Goal: Information Seeking & Learning: Check status

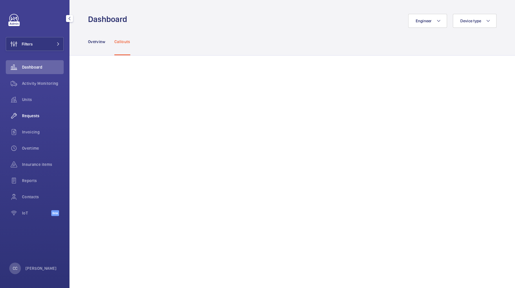
click at [30, 114] on span "Requests" at bounding box center [43, 116] width 42 height 6
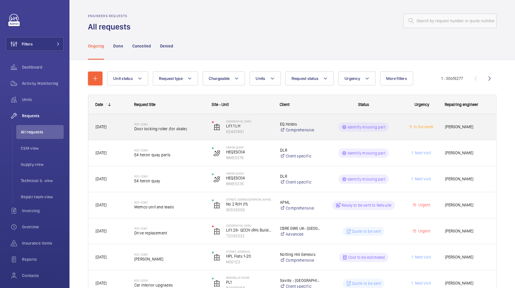
click at [176, 132] on div "R25-12385 Door locking roller (for skate)" at bounding box center [169, 127] width 70 height 17
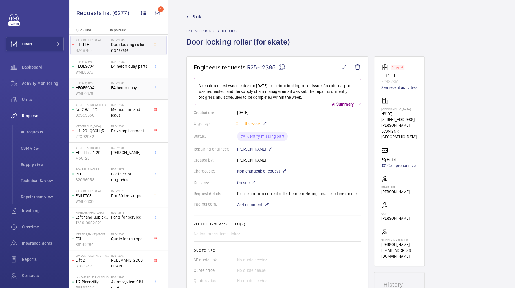
click at [104, 88] on p "HEQESC04" at bounding box center [92, 88] width 33 height 6
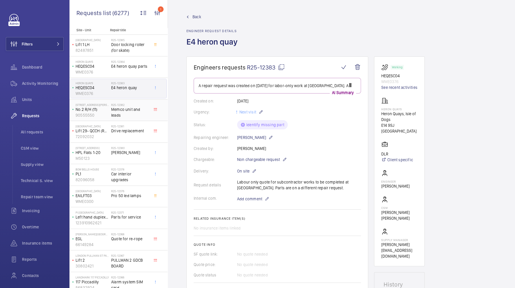
click at [108, 114] on p "90555550" at bounding box center [92, 115] width 33 height 6
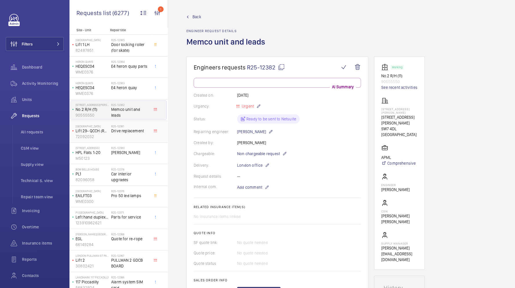
click at [109, 134] on p "72092032" at bounding box center [92, 137] width 33 height 6
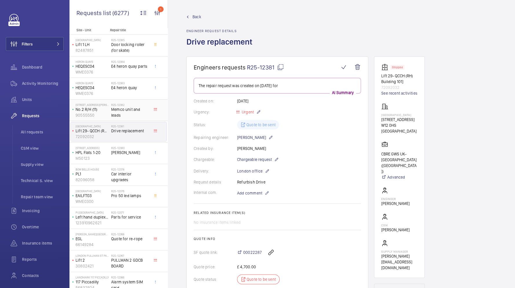
click at [109, 109] on div "95 Cromwell Road London SW7 4DL No.2 R/H (11) 90555550" at bounding box center [91, 110] width 41 height 19
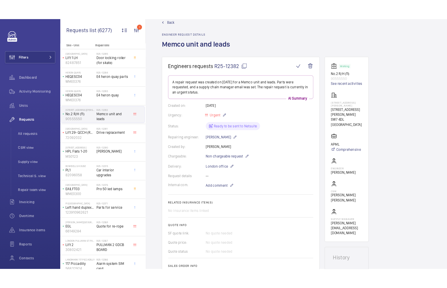
scroll to position [13, 0]
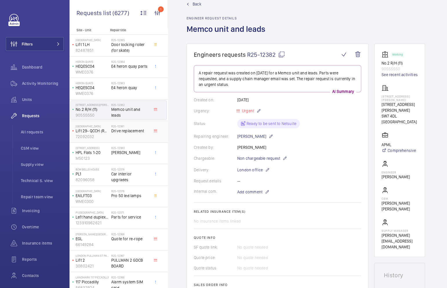
click at [125, 130] on span "Drive replacement" at bounding box center [130, 131] width 38 height 6
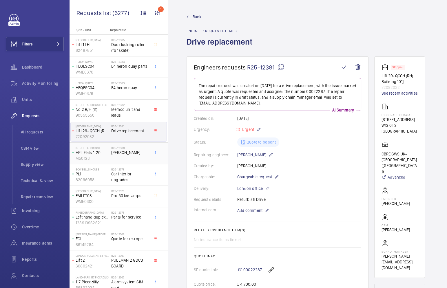
click at [123, 158] on div "R25-12380 Chris Cole" at bounding box center [130, 154] width 38 height 17
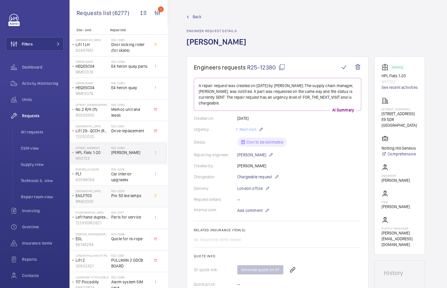
click at [127, 193] on span "Pro 50 led lamps" at bounding box center [130, 196] width 38 height 6
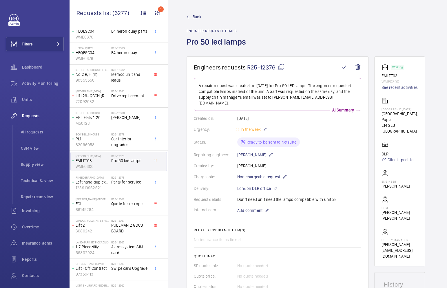
scroll to position [36, 0]
click at [122, 196] on h2 "R25-12368" at bounding box center [130, 197] width 38 height 3
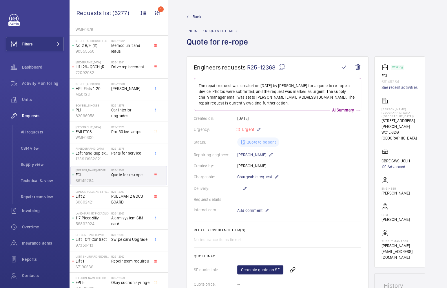
scroll to position [64, 0]
click at [121, 197] on span "PULLMAN 2 GDCB BOARD" at bounding box center [130, 199] width 38 height 12
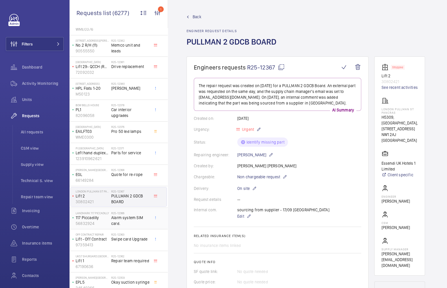
click at [121, 216] on span "Alarm system SIM card." at bounding box center [130, 221] width 38 height 12
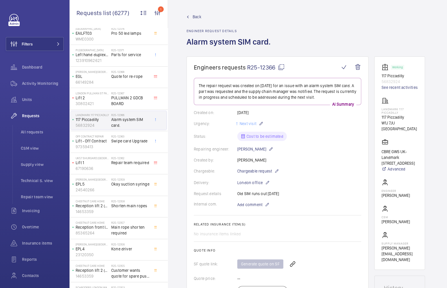
scroll to position [166, 0]
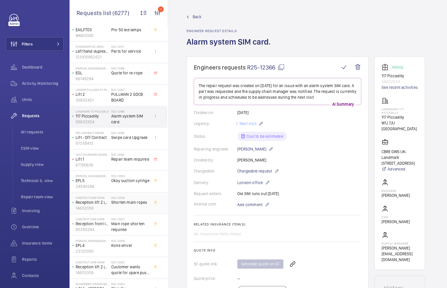
click at [123, 207] on div "R25-12358 Shorten main ropes" at bounding box center [130, 204] width 38 height 17
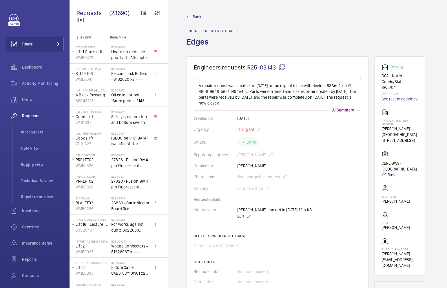
click at [193, 17] on span "Back" at bounding box center [197, 17] width 9 height 6
click at [284, 69] on mat-icon at bounding box center [281, 67] width 7 height 7
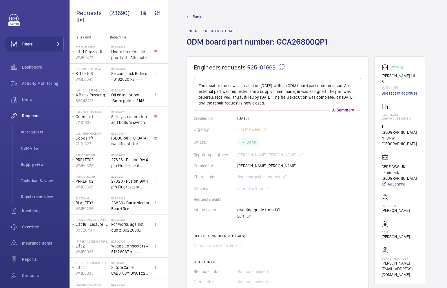
click at [397, 181] on link "Advanced" at bounding box center [399, 184] width 36 height 6
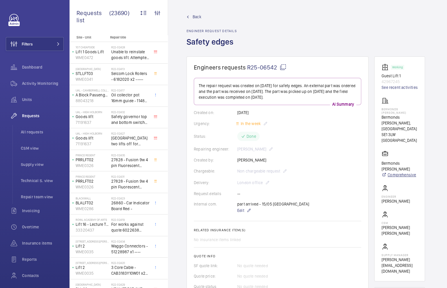
click at [404, 172] on link "Comprehensive" at bounding box center [399, 175] width 36 height 6
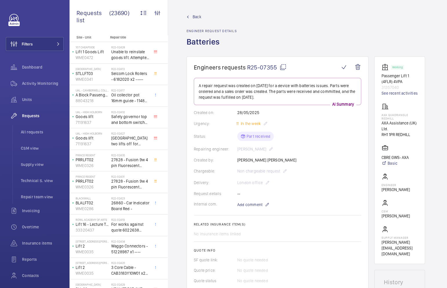
click at [281, 67] on mat-icon at bounding box center [283, 67] width 7 height 7
click at [193, 18] on span "Back" at bounding box center [197, 17] width 9 height 6
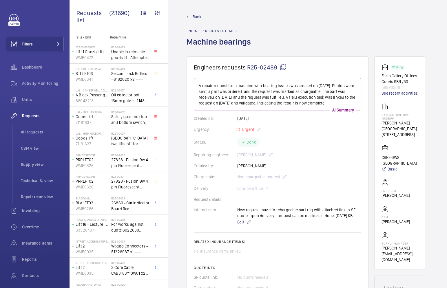
click at [282, 65] on mat-icon at bounding box center [283, 67] width 7 height 7
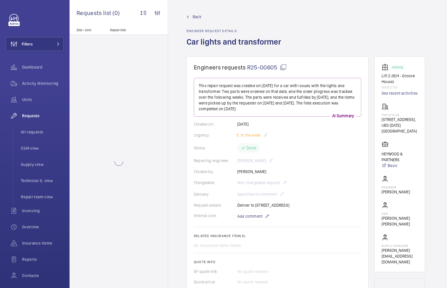
click at [282, 67] on mat-icon at bounding box center [283, 67] width 7 height 7
